Goal: Task Accomplishment & Management: Complete application form

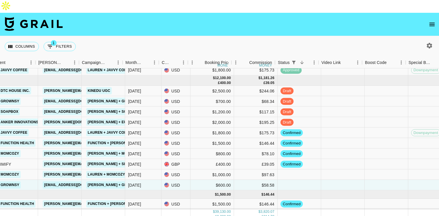
scroll to position [252, 205]
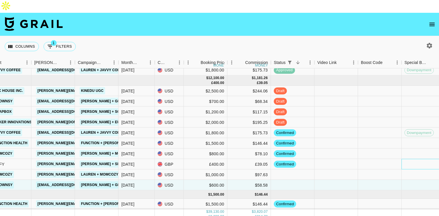
click at [410, 159] on div at bounding box center [423, 164] width 44 height 10
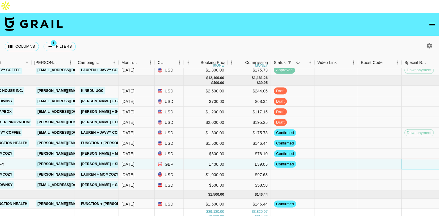
click at [410, 159] on div at bounding box center [423, 164] width 44 height 10
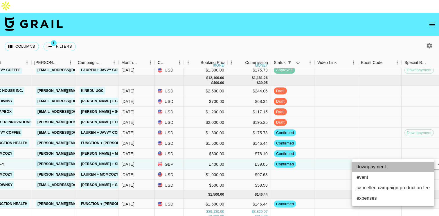
click at [391, 165] on li "downpayment" at bounding box center [393, 166] width 82 height 10
type input "downpayment"
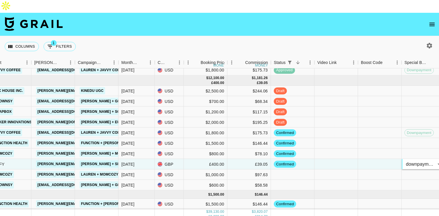
click at [414, 152] on body "Columns 1 Filters + Booking Month Due Airtable ID Talent Manager Client Booker …" at bounding box center [219, 114] width 439 height 228
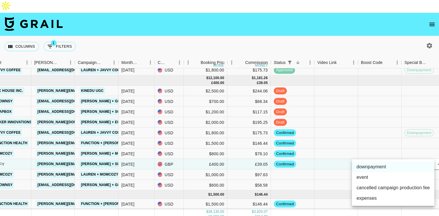
click at [384, 150] on div at bounding box center [219, 108] width 439 height 216
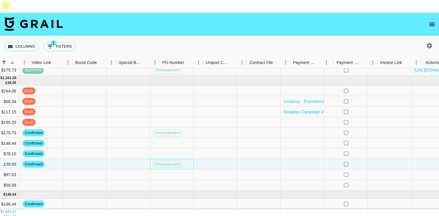
scroll to position [252, 496]
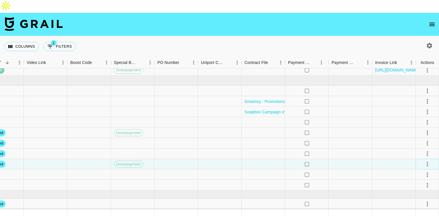
click at [425, 160] on icon "select merge strategy" at bounding box center [427, 163] width 7 height 7
click at [419, 206] on div "Approve" at bounding box center [415, 205] width 18 height 7
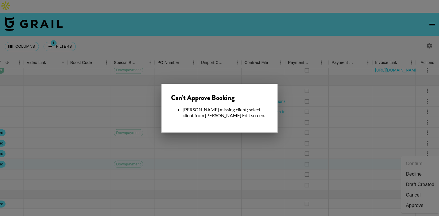
click at [261, 165] on div at bounding box center [219, 108] width 439 height 216
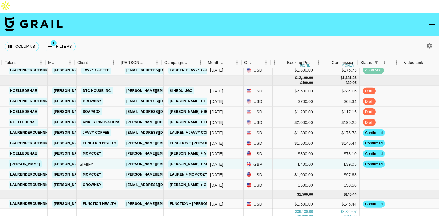
scroll to position [252, 109]
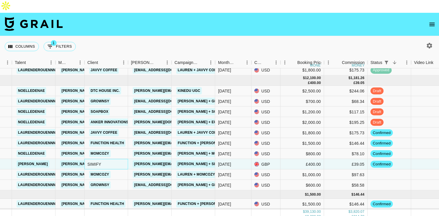
click at [94, 159] on div "SIMIFY" at bounding box center [106, 164] width 44 height 10
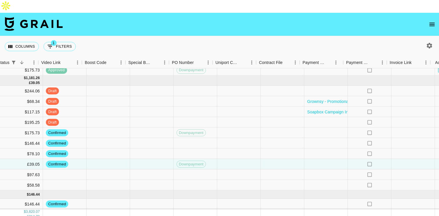
scroll to position [252, 496]
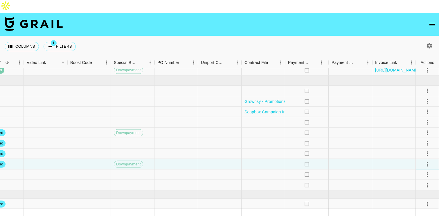
click at [427, 160] on icon "select merge strategy" at bounding box center [427, 163] width 7 height 7
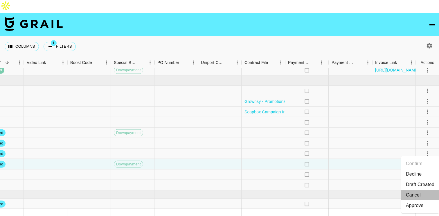
click at [416, 194] on li "Cancel" at bounding box center [420, 194] width 38 height 10
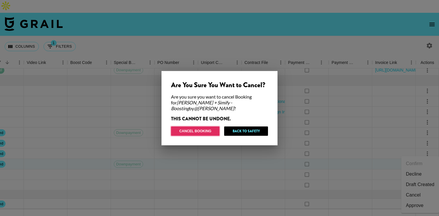
click at [202, 128] on button "Cancel Booking" at bounding box center [195, 130] width 48 height 9
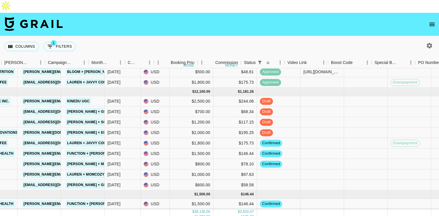
scroll to position [239, 154]
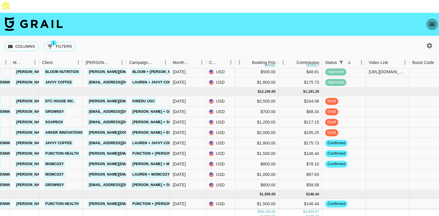
click at [433, 21] on icon "open drawer" at bounding box center [431, 24] width 7 height 7
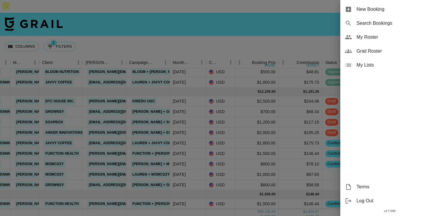
click at [380, 11] on span "New Booking" at bounding box center [395, 9] width 78 height 7
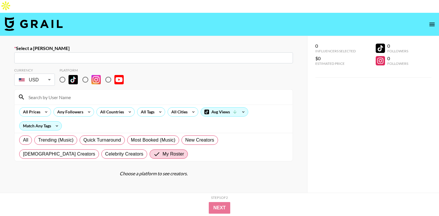
click at [108, 55] on input "text" at bounding box center [154, 58] width 272 height 7
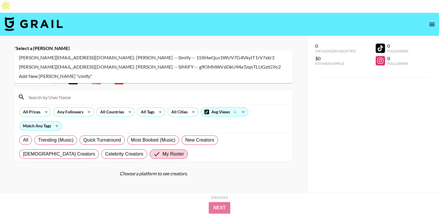
click at [103, 58] on li "danielle@simsdirect.com.au: Danielle Fowles -- Simify -- 15XHwQus1WUV7G4VkyIT1r…" at bounding box center [153, 57] width 279 height 9
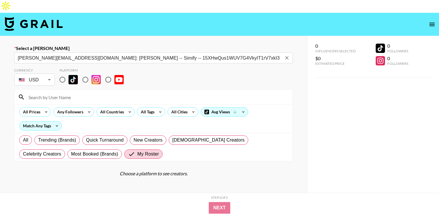
type input "danielle@simsdirect.com.au: Danielle Fowles -- Simify -- 15XHwQus1WUV7G4VkyIT1r…"
click at [48, 67] on body "Select a Booker danielle@simsdirect.com.au: Danielle Fowles -- Simify -- 15XHwQ…" at bounding box center [219, 135] width 439 height 270
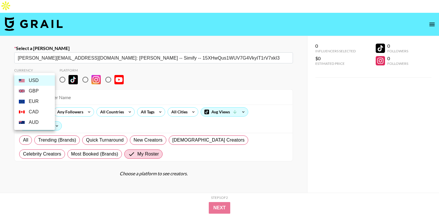
click at [39, 91] on li "GBP" at bounding box center [34, 91] width 41 height 10
type input "GBP"
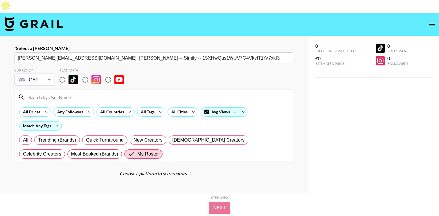
click at [64, 73] on input "radio" at bounding box center [62, 79] width 12 height 12
radio input "true"
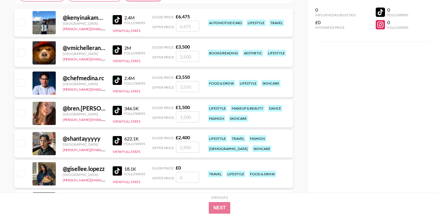
scroll to position [337, 0]
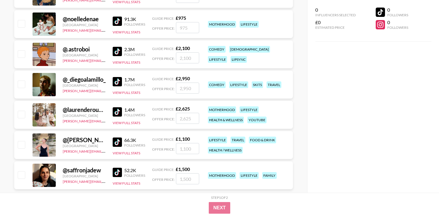
click at [22, 141] on input "checkbox" at bounding box center [21, 144] width 7 height 7
checkbox input "true"
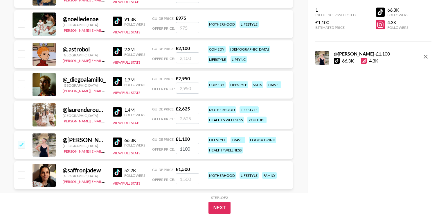
drag, startPoint x: 189, startPoint y: 137, endPoint x: 176, endPoint y: 137, distance: 12.2
click at [176, 143] on input "1100" at bounding box center [187, 148] width 23 height 11
type input "400"
click at [228, 207] on button "Next" at bounding box center [219, 208] width 22 height 12
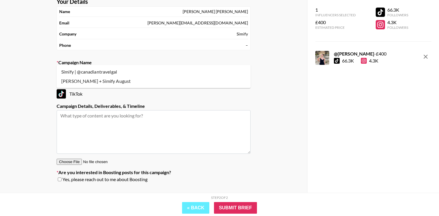
click at [120, 69] on input "text" at bounding box center [153, 72] width 187 height 7
click at [123, 79] on li "Katie Treasure + Simify August" at bounding box center [154, 80] width 194 height 9
type input "Katie Treasure + Simify August"
type textarea "TikTok -- 2/2 TikTok + 15 days of usage"
drag, startPoint x: 111, startPoint y: 59, endPoint x: 131, endPoint y: 59, distance: 19.7
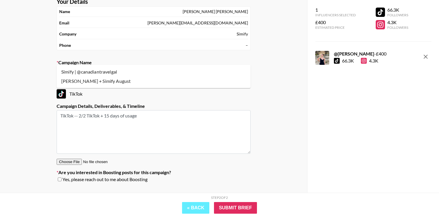
click at [131, 69] on input "Katie Treasure + Simify August" at bounding box center [149, 72] width 179 height 7
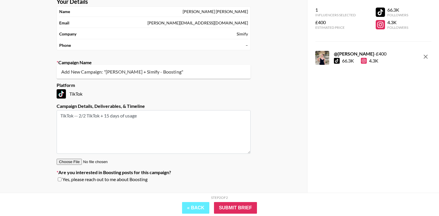
click at [144, 74] on li "Add New Campaign: "Katie Treasure + Simify - Boosting"" at bounding box center [154, 71] width 194 height 9
type input "Katie Treasure + Simify - Boosting"
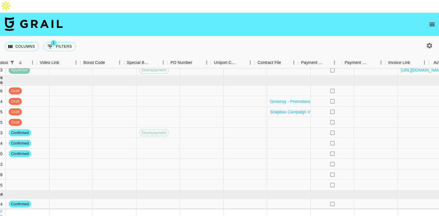
scroll to position [252, 496]
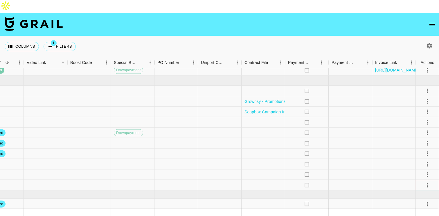
click at [428, 181] on icon "select merge strategy" at bounding box center [427, 184] width 7 height 7
click at [417, 118] on li "Confirm" at bounding box center [420, 117] width 38 height 10
click at [344, 180] on div at bounding box center [350, 185] width 44 height 10
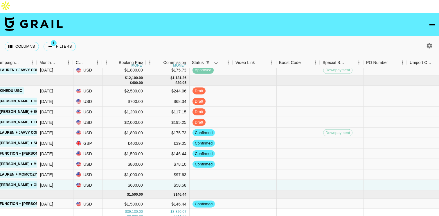
scroll to position [252, 283]
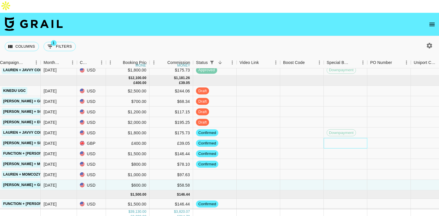
click at [344, 138] on div at bounding box center [346, 143] width 44 height 10
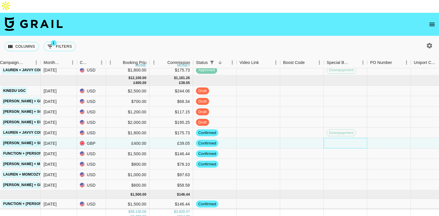
click at [344, 138] on div at bounding box center [346, 143] width 44 height 10
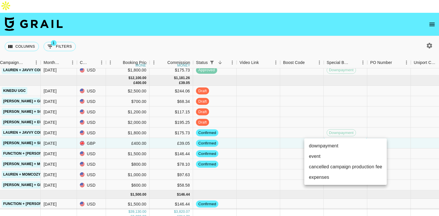
click at [338, 143] on li "downpayment" at bounding box center [345, 145] width 82 height 10
type input "downpayment"
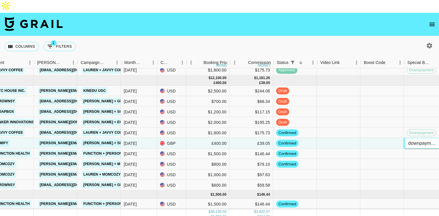
scroll to position [252, 203]
click at [330, 138] on div at bounding box center [338, 143] width 44 height 10
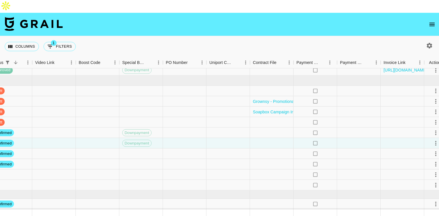
scroll to position [252, 496]
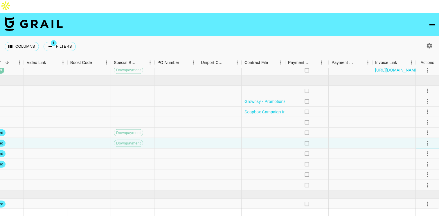
click at [425, 139] on icon "select merge strategy" at bounding box center [427, 142] width 7 height 7
click at [415, 186] on div "Approve" at bounding box center [415, 184] width 18 height 7
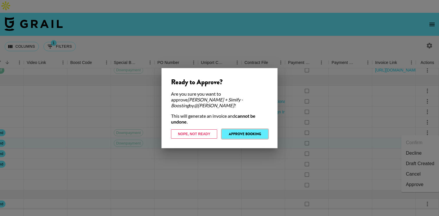
click at [239, 133] on button "Approve Booking" at bounding box center [245, 133] width 46 height 9
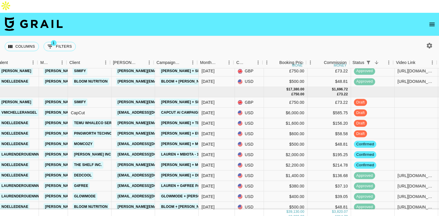
scroll to position [104, 128]
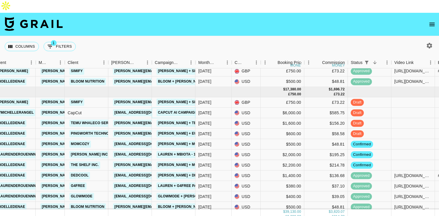
click at [168, 109] on link "CapCut AI Campaign" at bounding box center [177, 112] width 42 height 7
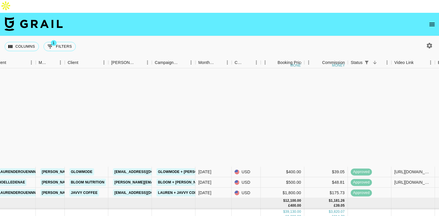
scroll to position [252, 128]
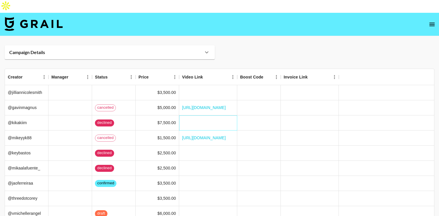
click at [221, 115] on div at bounding box center [208, 122] width 58 height 15
click at [220, 115] on div at bounding box center [208, 122] width 58 height 15
click at [213, 85] on div at bounding box center [208, 92] width 58 height 15
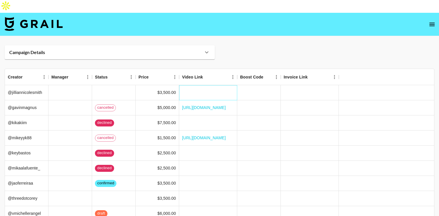
click at [212, 85] on div at bounding box center [208, 92] width 58 height 15
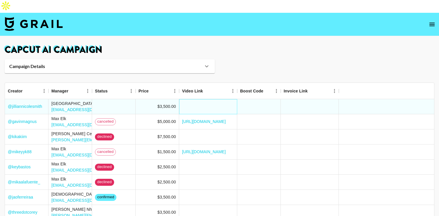
scroll to position [20, 0]
